Goal: Check status: Check status

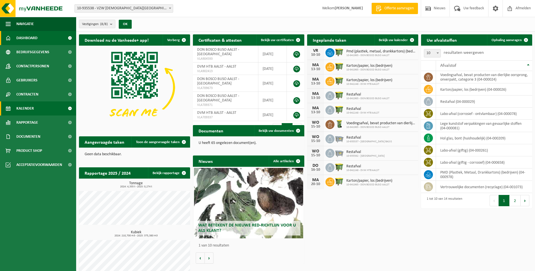
click at [18, 110] on span "Kalender" at bounding box center [24, 109] width 17 height 14
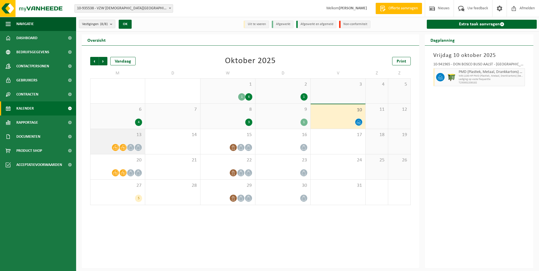
click at [102, 144] on div at bounding box center [117, 148] width 49 height 8
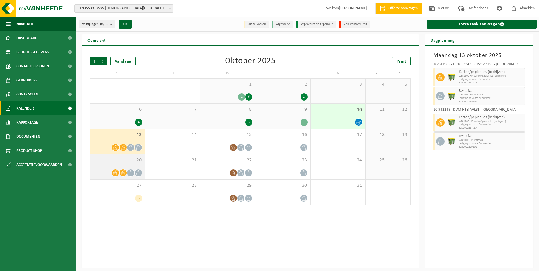
click at [102, 167] on div "20" at bounding box center [118, 167] width 54 height 25
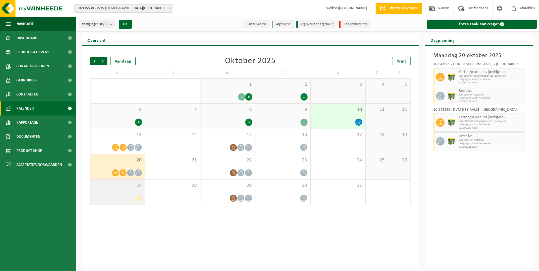
click at [109, 187] on span "27" at bounding box center [117, 186] width 49 height 6
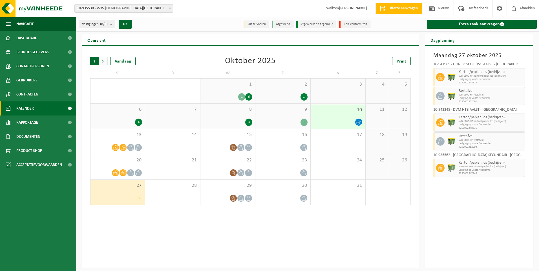
click at [107, 59] on span "Volgende" at bounding box center [103, 61] width 8 height 8
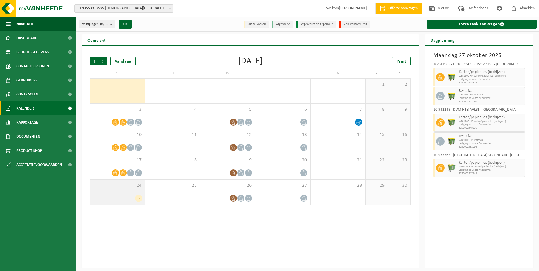
click at [125, 186] on span "24" at bounding box center [117, 186] width 49 height 6
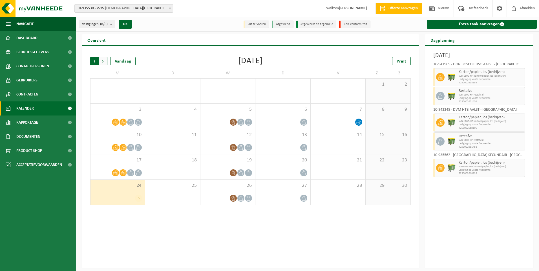
click at [103, 59] on span "Volgende" at bounding box center [103, 61] width 8 height 8
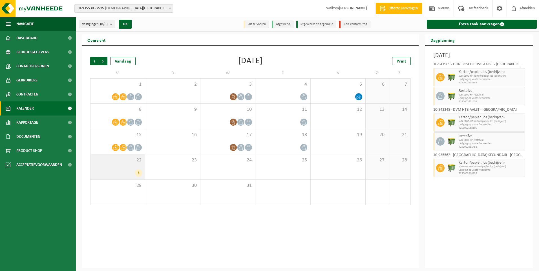
click at [114, 166] on div "22 5" at bounding box center [118, 167] width 54 height 25
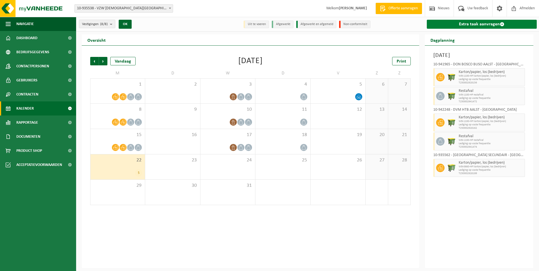
click at [482, 24] on link "Extra taak aanvragen" at bounding box center [482, 24] width 110 height 9
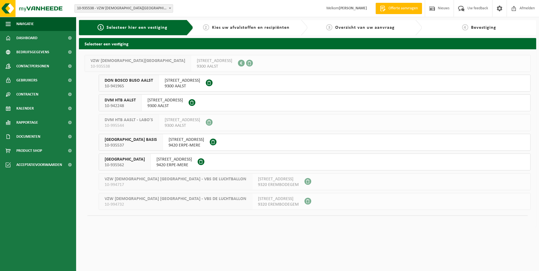
click at [124, 142] on span "[GEOGRAPHIC_DATA] BASIS" at bounding box center [131, 140] width 52 height 6
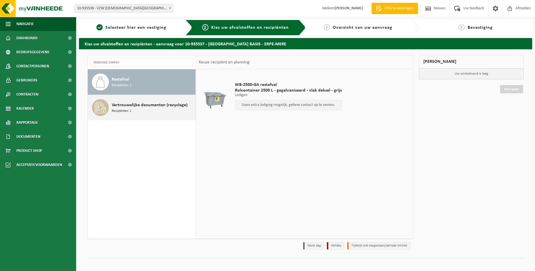
click at [125, 107] on span "Vertrouwelijke documenten (recyclage)" at bounding box center [150, 105] width 76 height 7
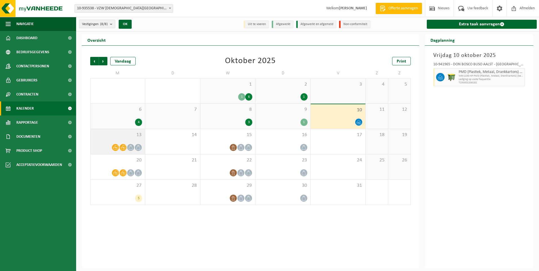
click at [115, 136] on span "13" at bounding box center [117, 135] width 49 height 6
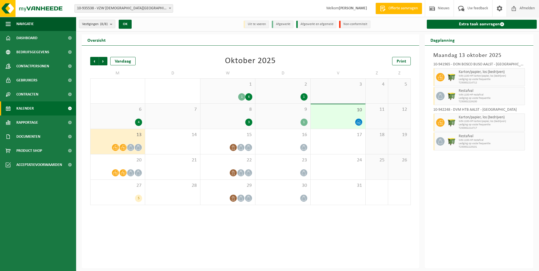
click at [523, 6] on span "Afmelden" at bounding box center [527, 8] width 18 height 17
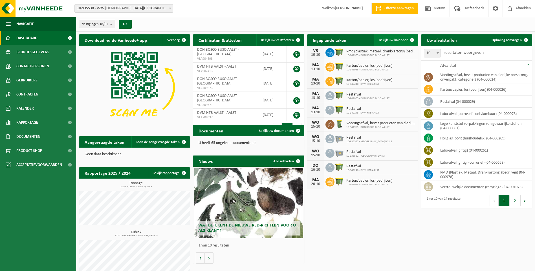
click at [395, 42] on link "Bekijk uw kalender" at bounding box center [395, 39] width 43 height 11
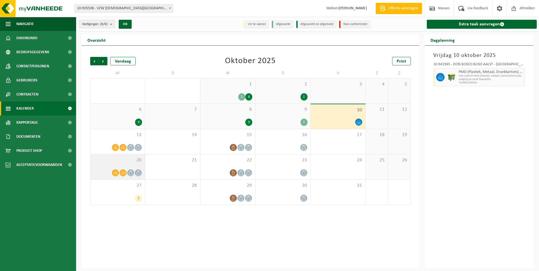
click at [105, 165] on div "20" at bounding box center [118, 167] width 54 height 25
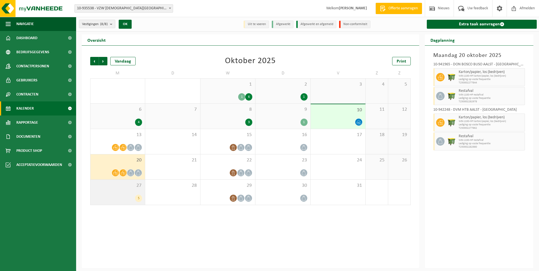
click at [108, 192] on div "27 5" at bounding box center [118, 192] width 54 height 25
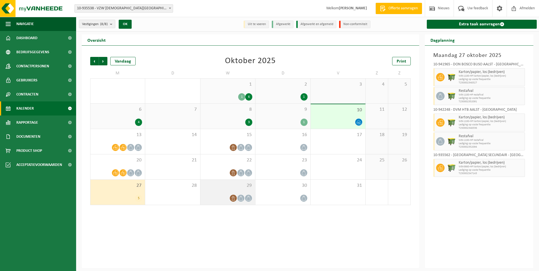
click at [219, 192] on div "29" at bounding box center [228, 192] width 55 height 25
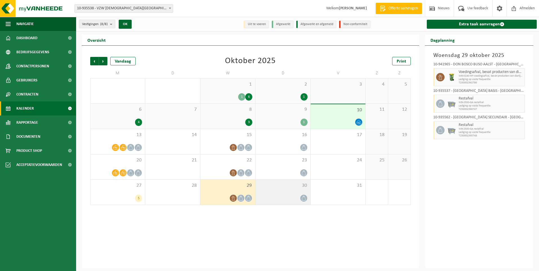
click at [292, 188] on span "30" at bounding box center [282, 186] width 49 height 6
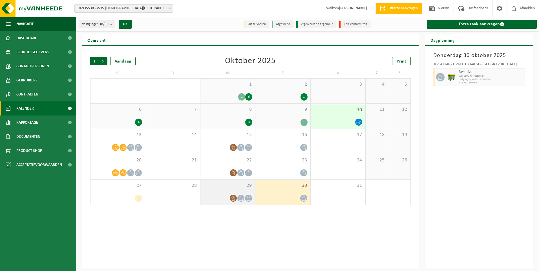
click at [223, 184] on span "29" at bounding box center [227, 186] width 49 height 6
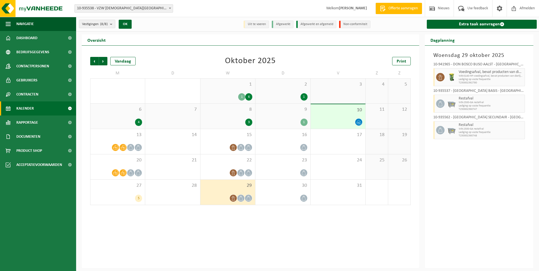
click at [190, 239] on div "Vorige Volgende Vandaag Oktober 2025 Print M D W D V Z Z 29 5 30 1 1 6 2 1 3 4 …" at bounding box center [251, 157] width 338 height 223
